Goal: Task Accomplishment & Management: Complete application form

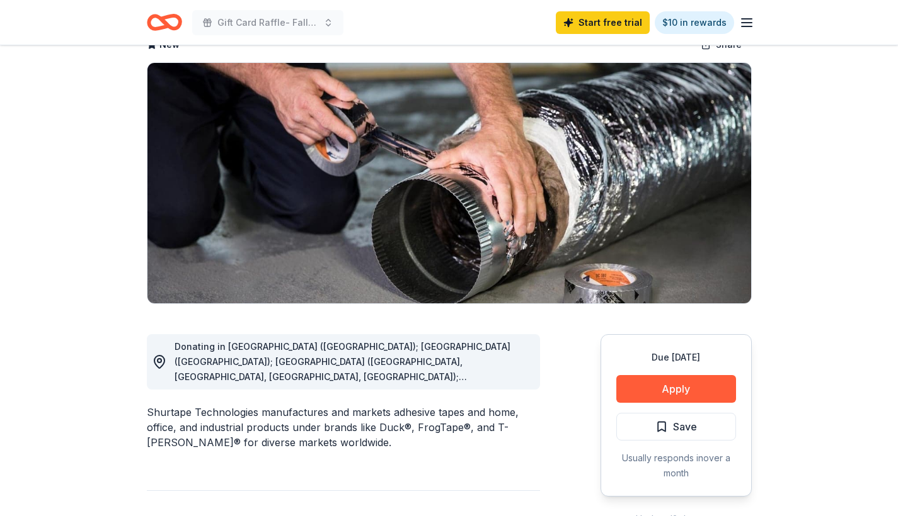
scroll to position [134, 0]
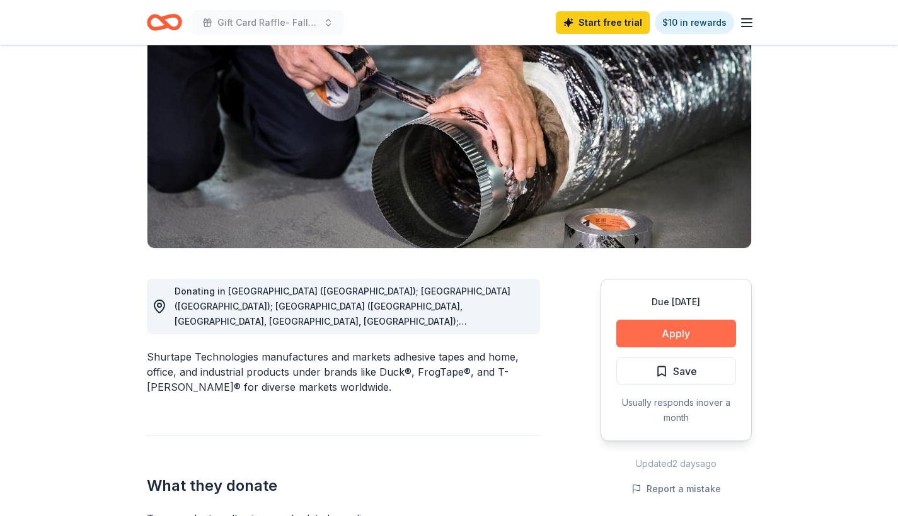
click at [697, 336] on button "Apply" at bounding box center [676, 334] width 120 height 28
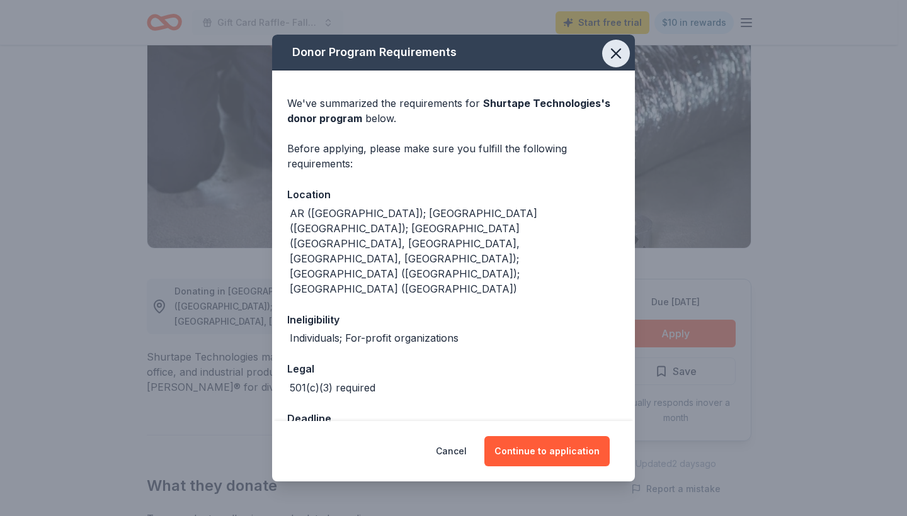
click at [617, 58] on icon "button" at bounding box center [616, 53] width 9 height 9
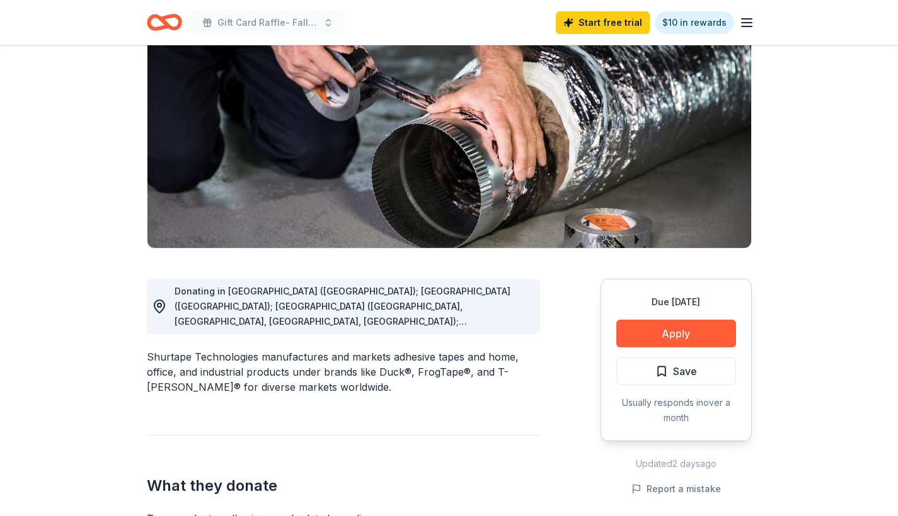
scroll to position [0, 0]
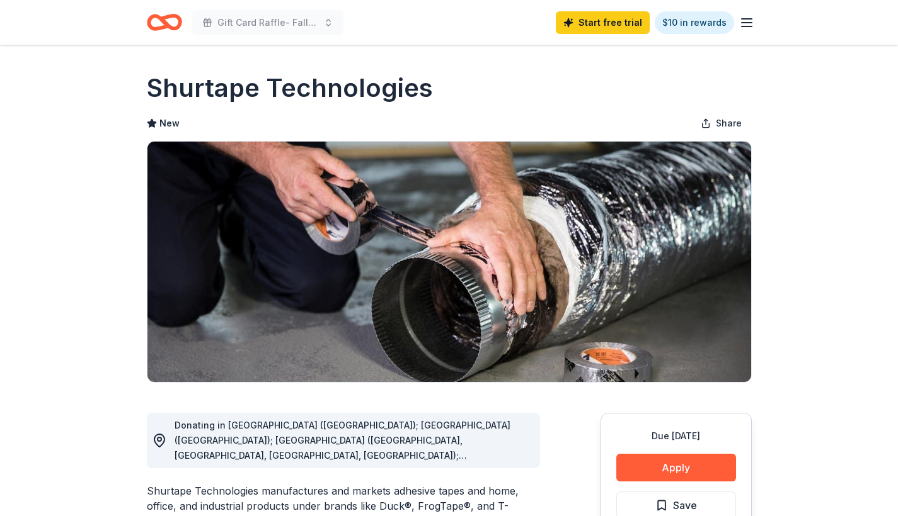
click at [168, 19] on icon "Home" at bounding box center [164, 23] width 35 height 30
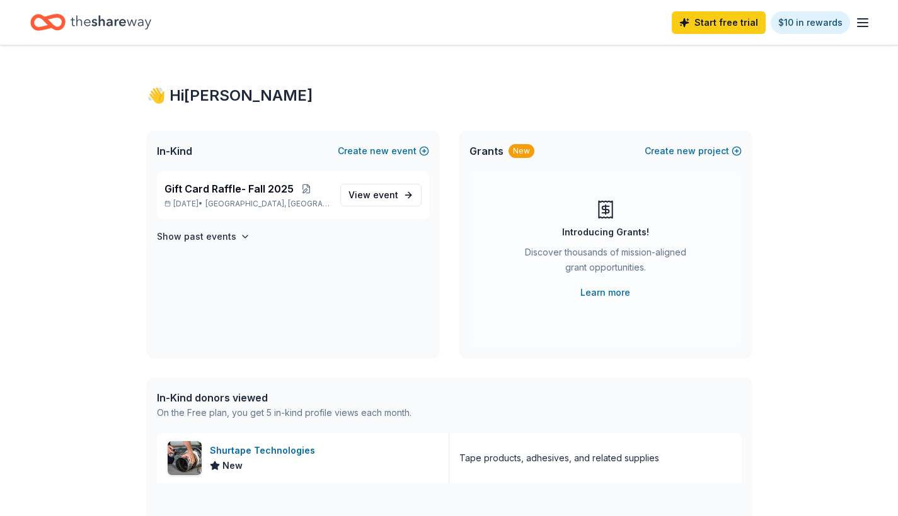
click at [862, 24] on icon "button" at bounding box center [862, 22] width 15 height 15
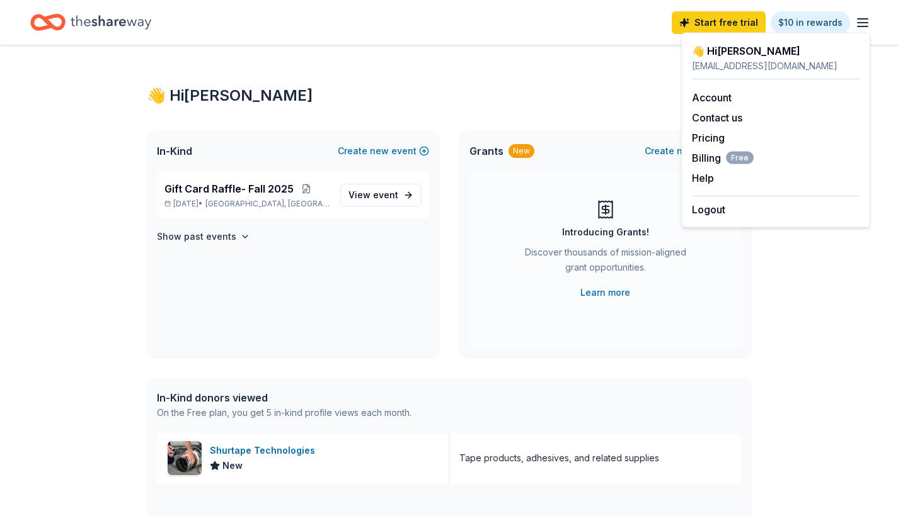
click at [805, 331] on div "👋 Hi [PERSON_NAME] In-Kind Create new event Gift Card Raffle- Fall [DATE], 2025…" at bounding box center [449, 484] width 898 height 879
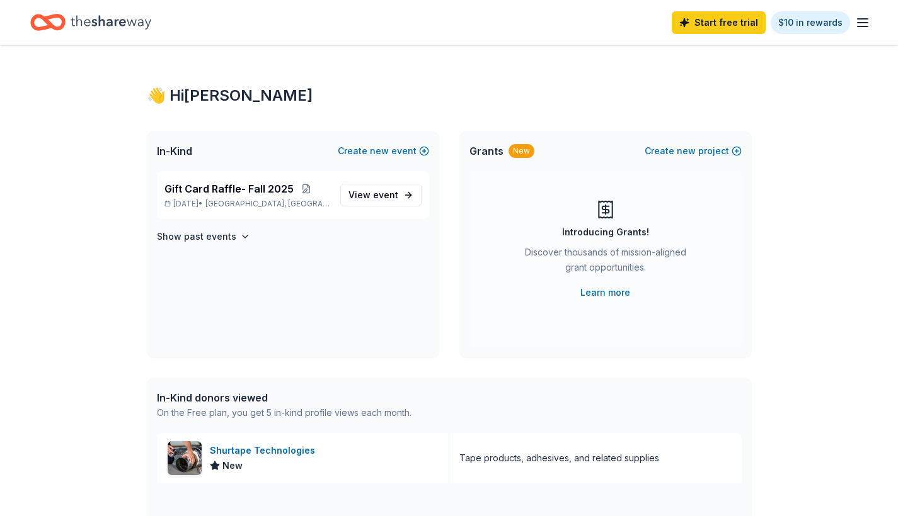
click at [55, 16] on icon "Home" at bounding box center [54, 22] width 20 height 13
click at [101, 22] on icon "Home" at bounding box center [111, 22] width 81 height 26
click at [254, 183] on span "Gift Card Raffle- Fall 2025" at bounding box center [228, 188] width 129 height 15
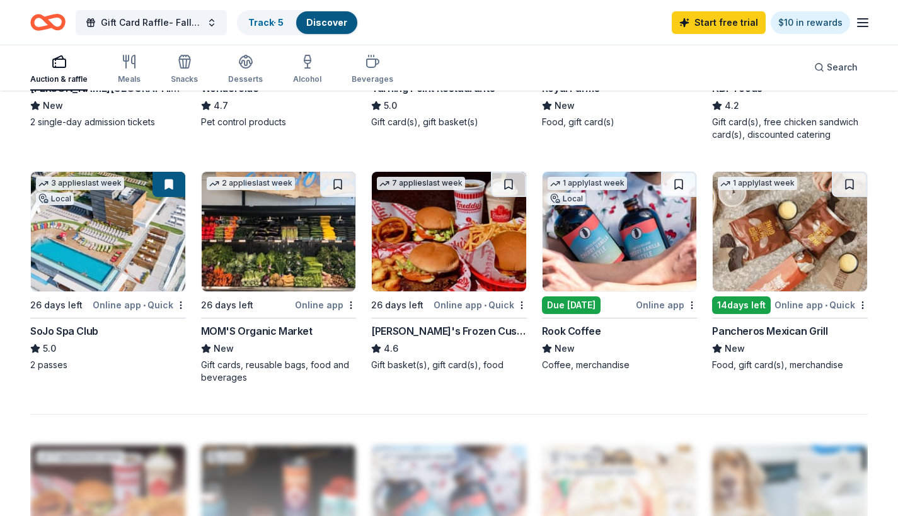
scroll to position [879, 0]
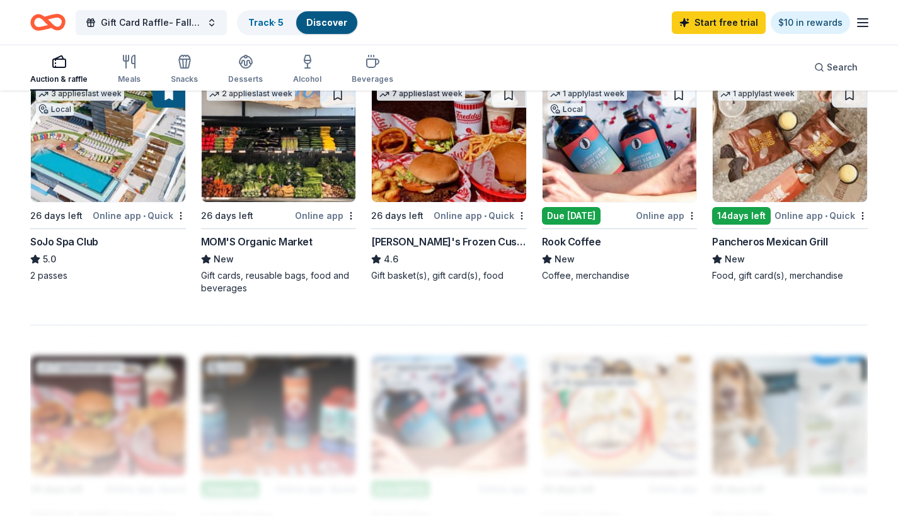
click at [418, 232] on div "7 applies last week 26 days left Online app • Quick [PERSON_NAME]'s Frozen Cust…" at bounding box center [449, 182] width 156 height 200
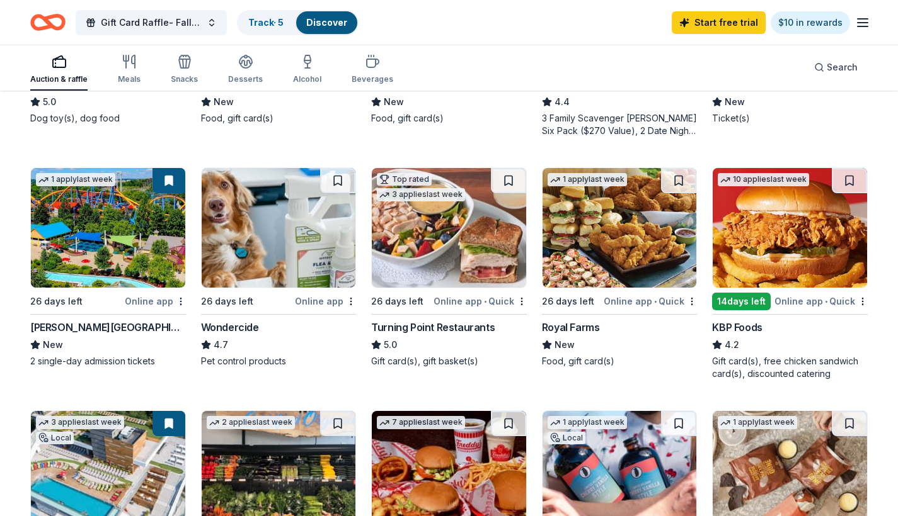
scroll to position [966, 0]
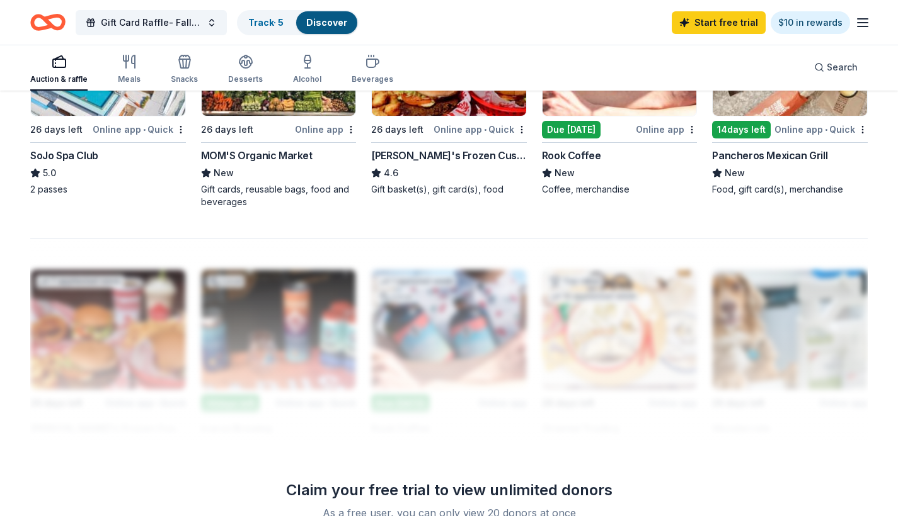
click at [243, 150] on div "MOM'S Organic Market" at bounding box center [256, 155] width 111 height 15
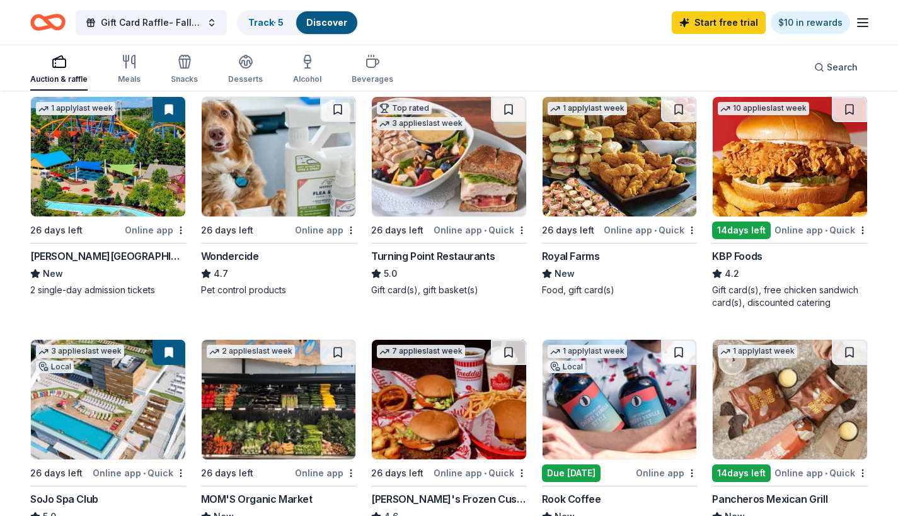
scroll to position [351, 0]
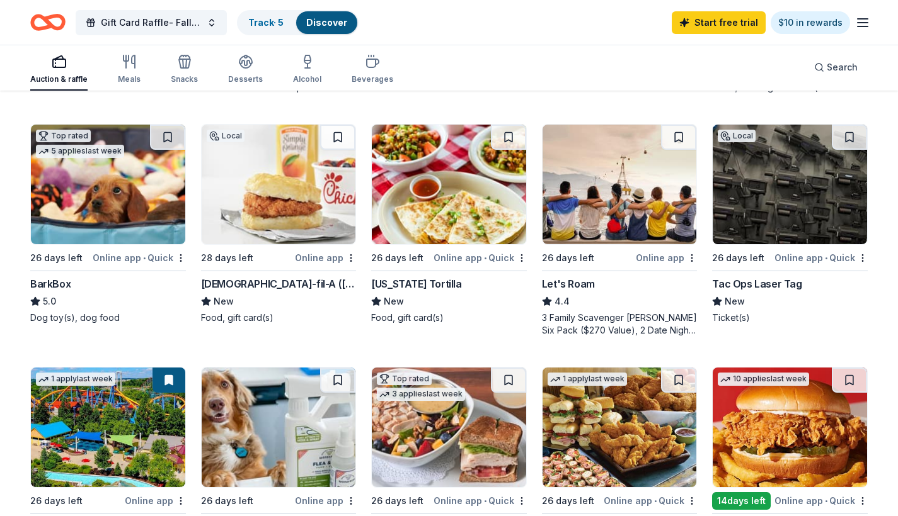
click at [277, 283] on div "[DEMOGRAPHIC_DATA]-fil-A ([GEOGRAPHIC_DATA])" at bounding box center [279, 284] width 156 height 15
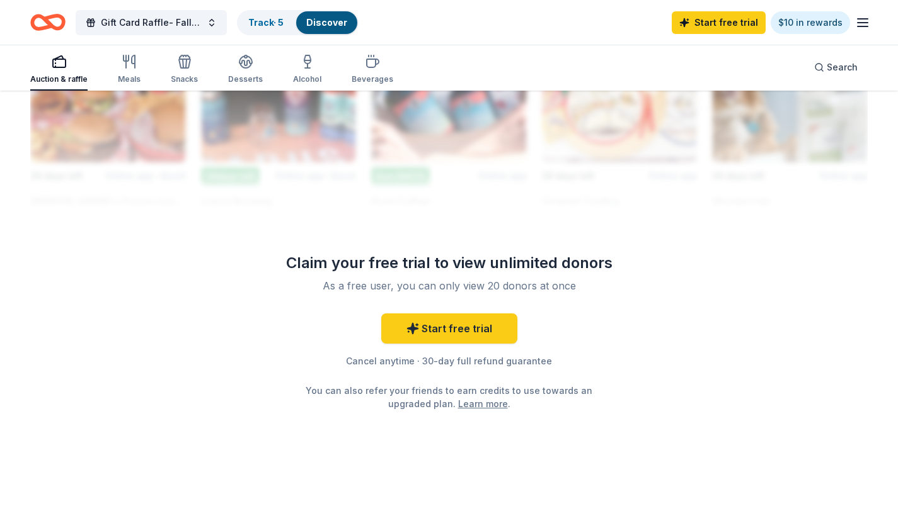
scroll to position [1190, 0]
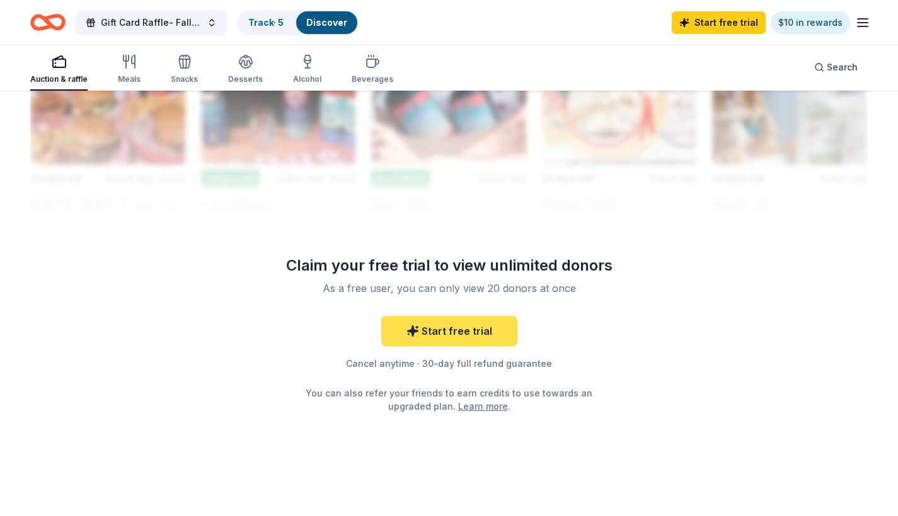
click at [453, 327] on link "Start free trial" at bounding box center [449, 331] width 136 height 30
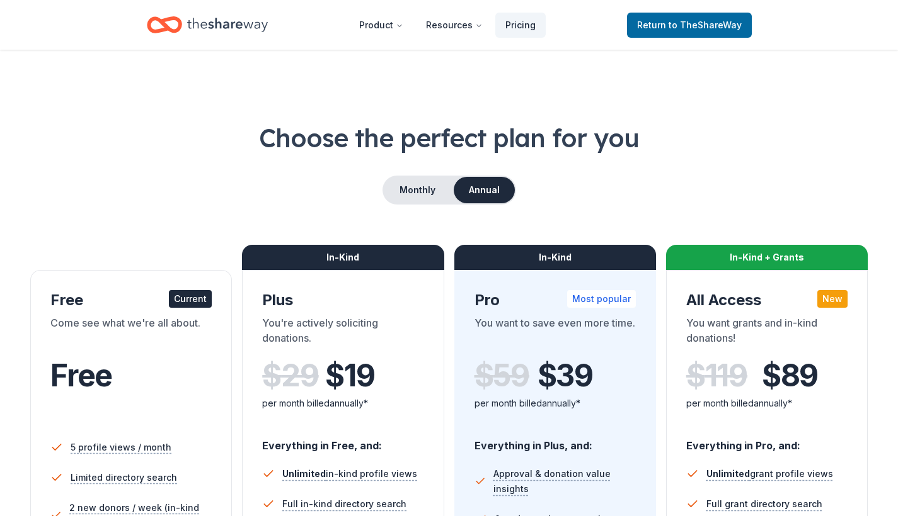
click at [160, 21] on icon "Home" at bounding box center [170, 24] width 20 height 13
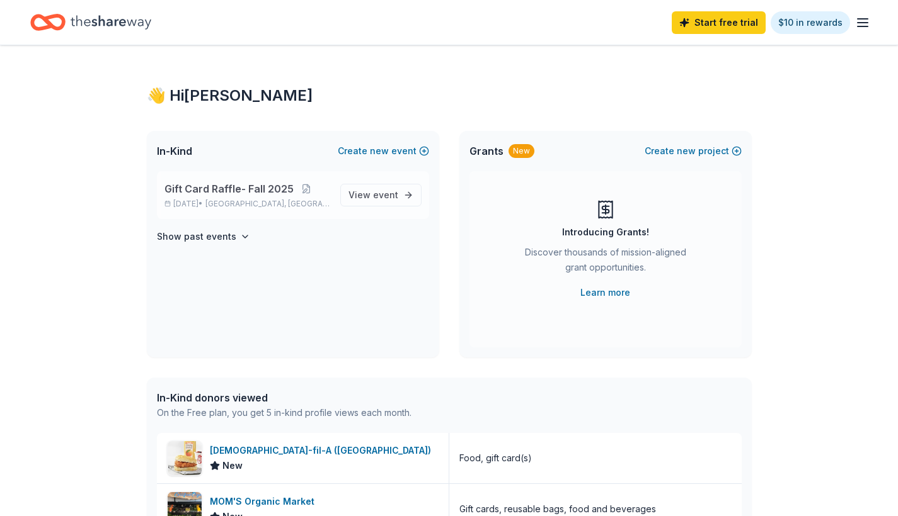
click at [225, 186] on span "Gift Card Raffle- Fall 2025" at bounding box center [228, 188] width 129 height 15
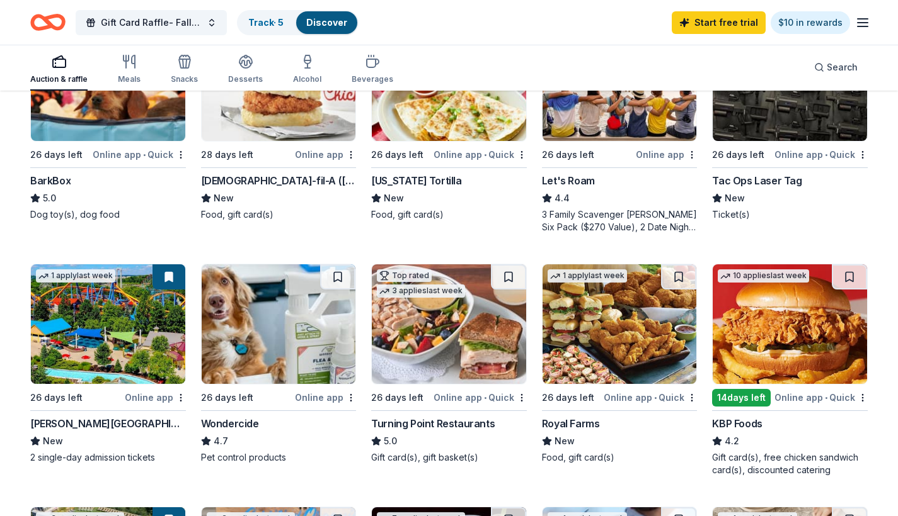
scroll to position [472, 0]
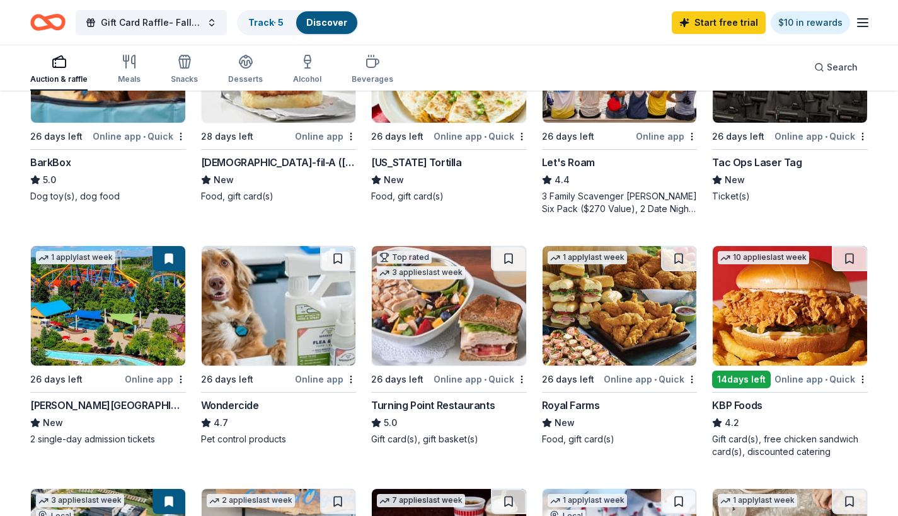
click at [636, 196] on div "3 Family Scavenger [PERSON_NAME] Six Pack ($270 Value), 2 Date Night Scavenger …" at bounding box center [620, 202] width 156 height 25
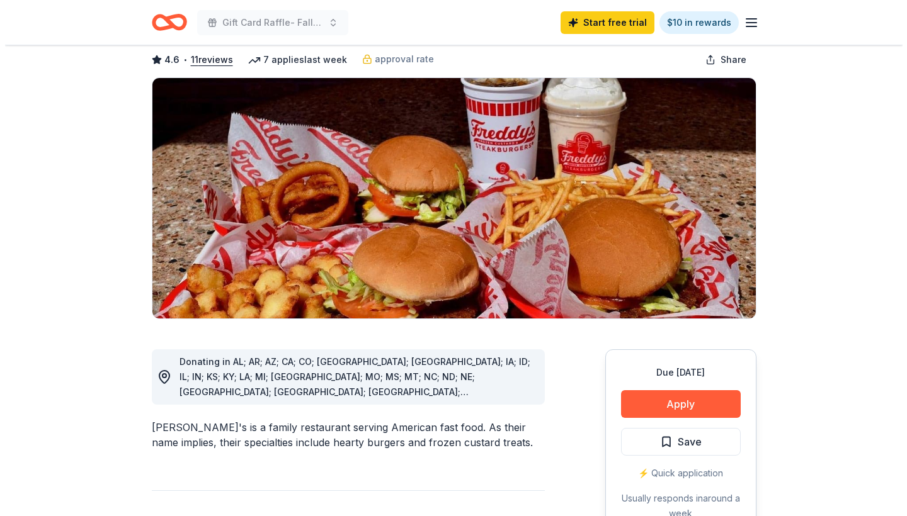
scroll to position [190, 0]
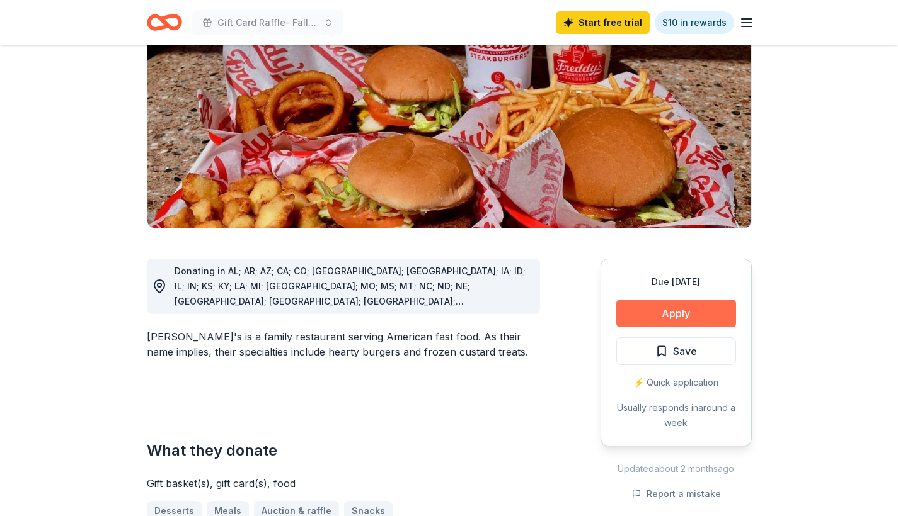
click at [671, 300] on button "Apply" at bounding box center [676, 314] width 120 height 28
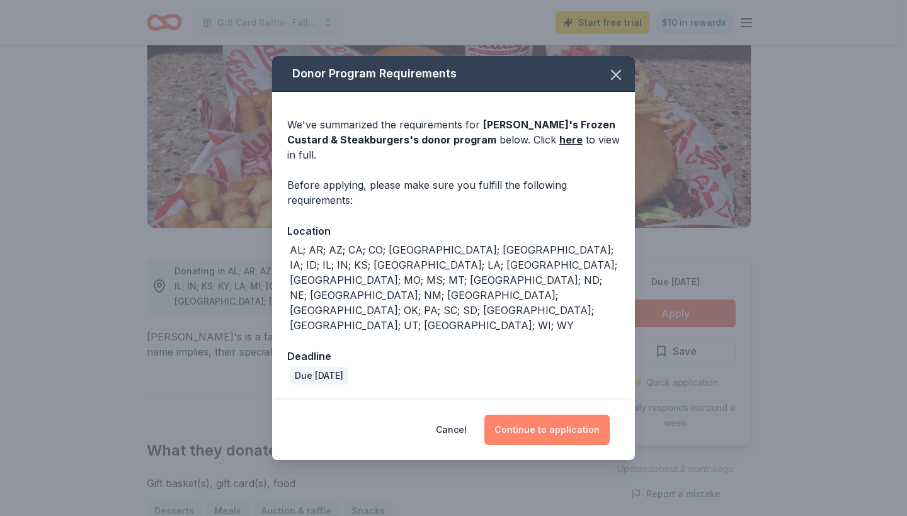
click at [549, 415] on button "Continue to application" at bounding box center [546, 430] width 125 height 30
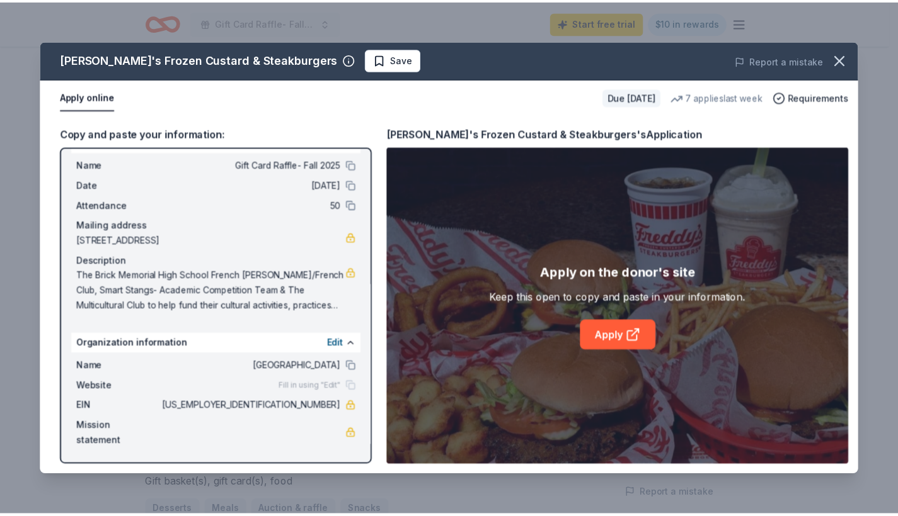
scroll to position [0, 0]
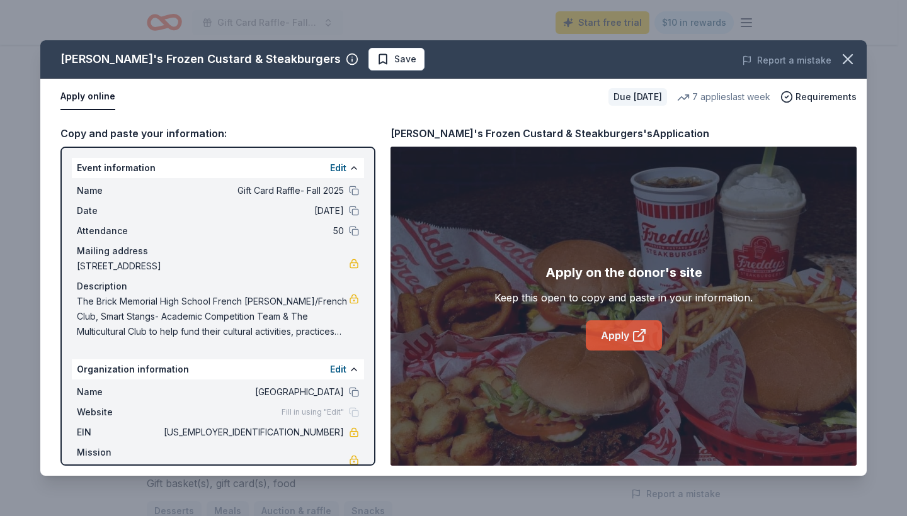
click at [631, 339] on link "Apply" at bounding box center [624, 336] width 76 height 30
click at [247, 299] on span "The Brick Memorial High School French Honor Society/French Club, Smart Stangs- …" at bounding box center [213, 316] width 272 height 45
click at [291, 327] on span "The Brick Memorial High School French Honor Society/French Club, Smart Stangs- …" at bounding box center [213, 316] width 272 height 45
click at [290, 328] on span "The Brick Memorial High School French Honor Society/French Club, Smart Stangs- …" at bounding box center [213, 316] width 272 height 45
click at [289, 328] on span "The Brick Memorial High School French Honor Society/French Club, Smart Stangs- …" at bounding box center [213, 316] width 272 height 45
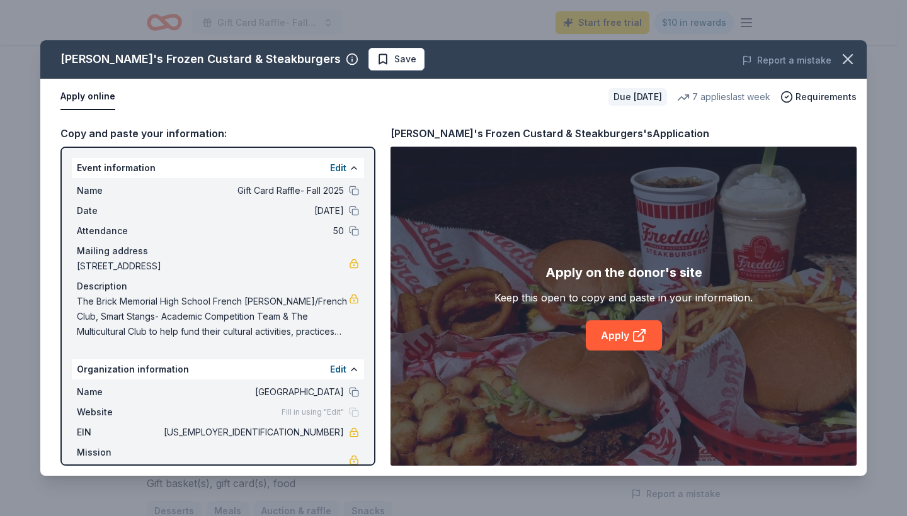
click at [290, 328] on span "The Brick Memorial High School French Honor Society/French Club, Smart Stangs- …" at bounding box center [213, 316] width 272 height 45
click at [291, 328] on span "The Brick Memorial High School French Honor Society/French Club, Smart Stangs- …" at bounding box center [213, 316] width 272 height 45
click at [850, 52] on icon "button" at bounding box center [848, 59] width 18 height 18
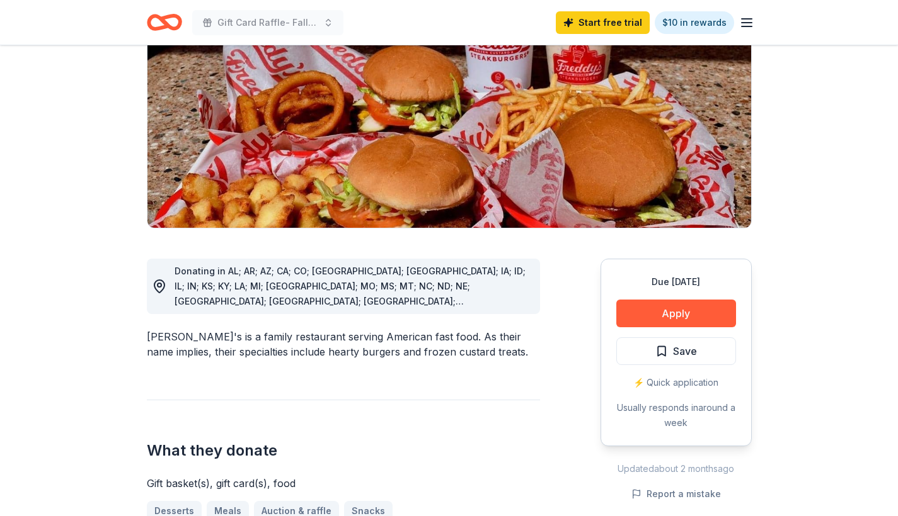
click at [158, 20] on icon "Home" at bounding box center [164, 23] width 35 height 30
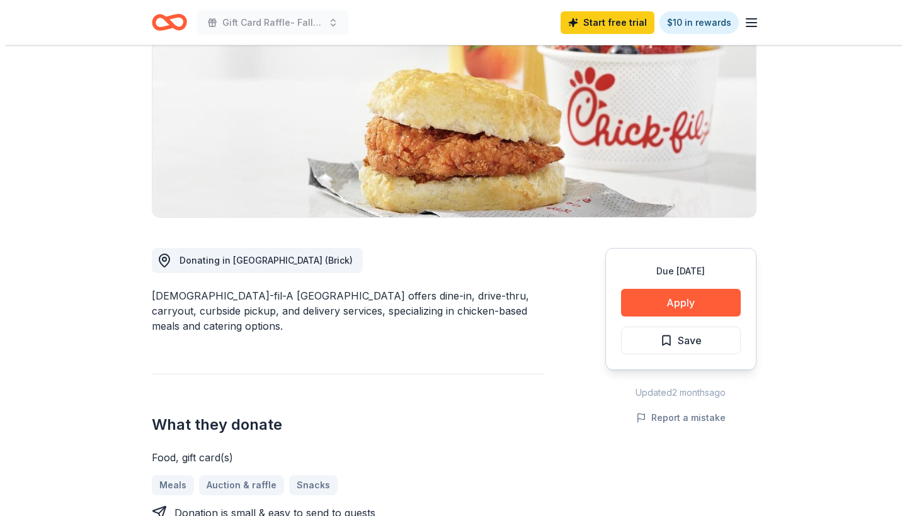
scroll to position [290, 0]
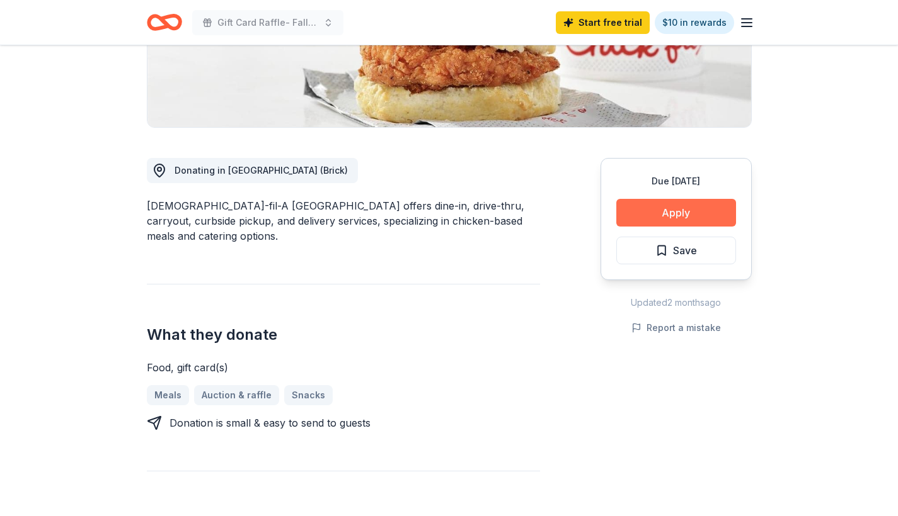
click at [657, 199] on button "Apply" at bounding box center [676, 213] width 120 height 28
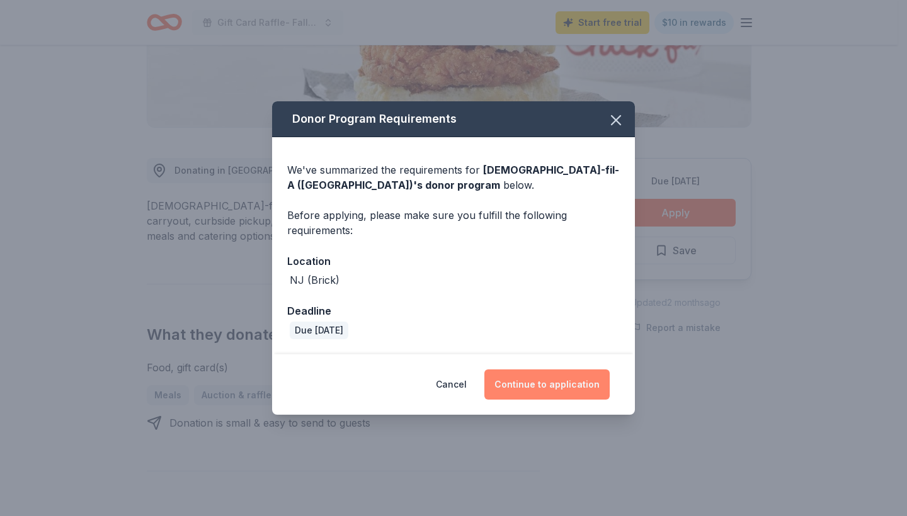
click at [550, 381] on button "Continue to application" at bounding box center [546, 385] width 125 height 30
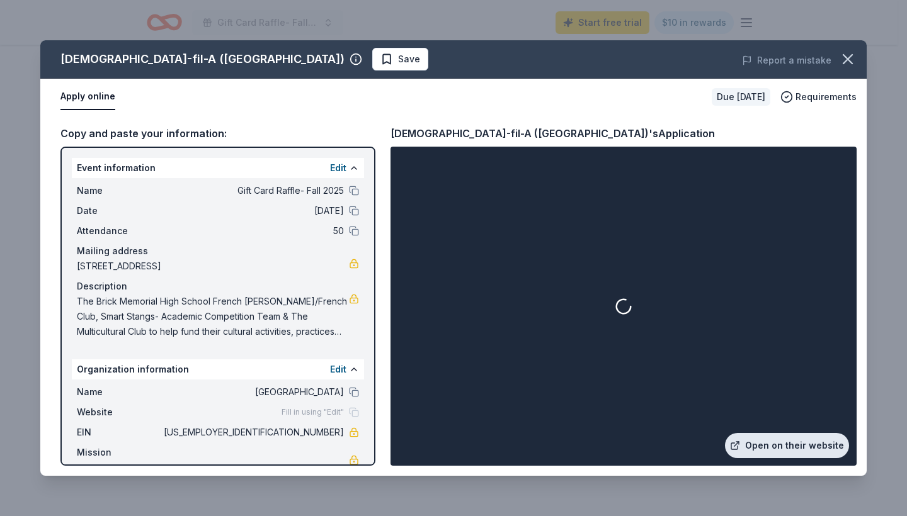
click at [762, 445] on link "Open on their website" at bounding box center [787, 445] width 124 height 25
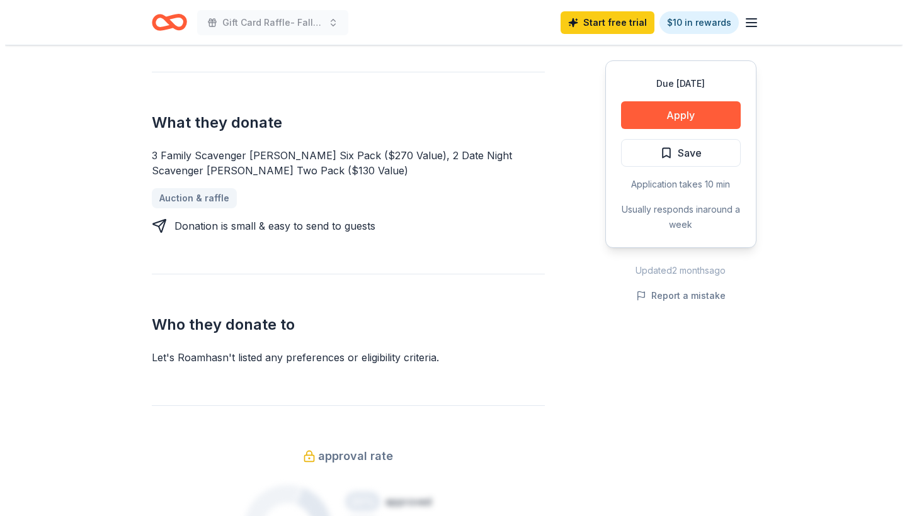
scroll to position [224, 0]
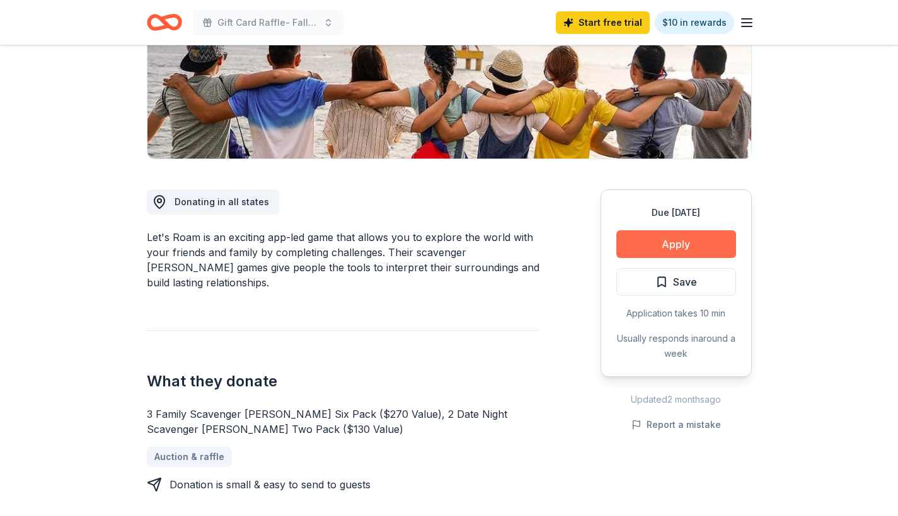
click at [682, 246] on button "Apply" at bounding box center [676, 245] width 120 height 28
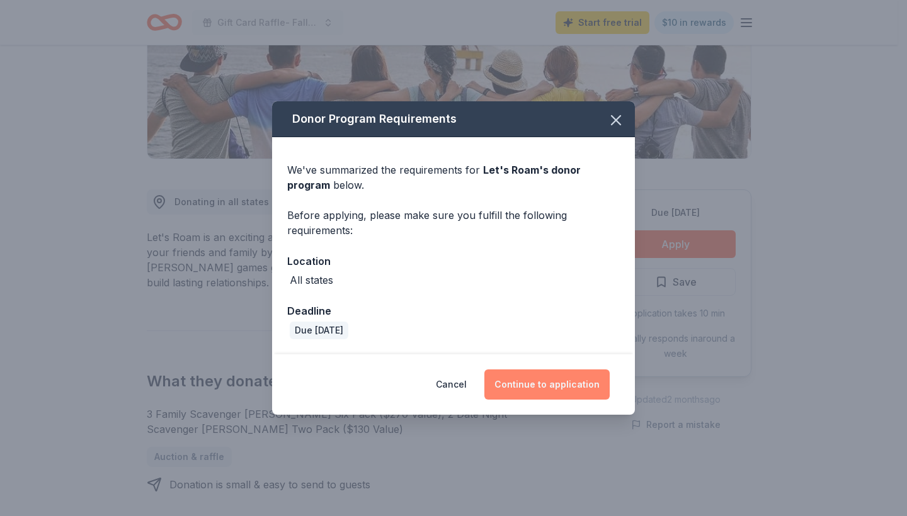
click at [527, 378] on button "Continue to application" at bounding box center [546, 385] width 125 height 30
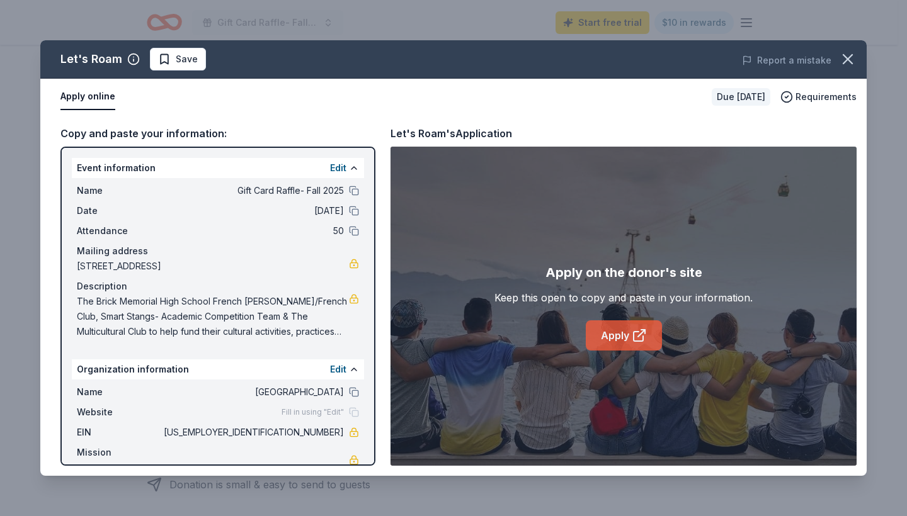
click at [632, 333] on icon at bounding box center [639, 335] width 15 height 15
